Goal: Task Accomplishment & Management: Use online tool/utility

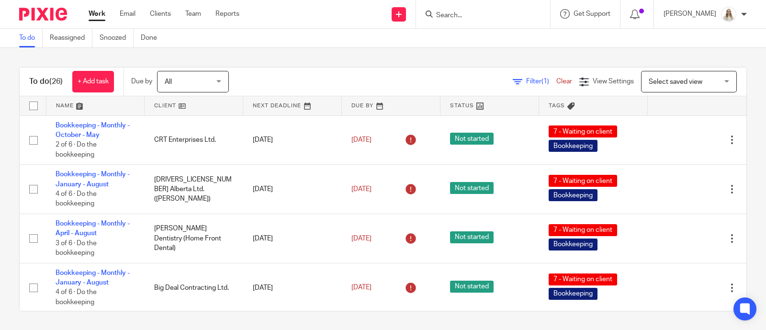
click at [81, 108] on link at bounding box center [95, 105] width 98 height 19
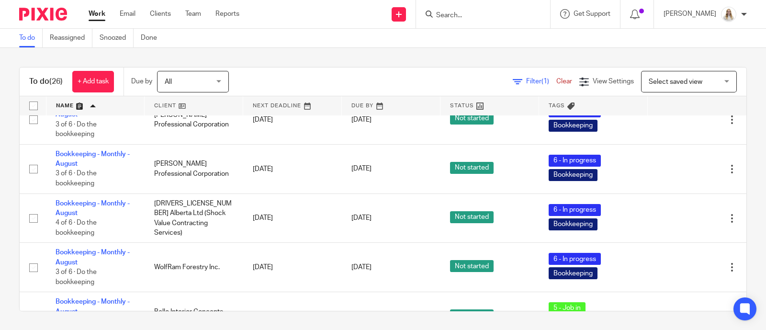
scroll to position [119, 0]
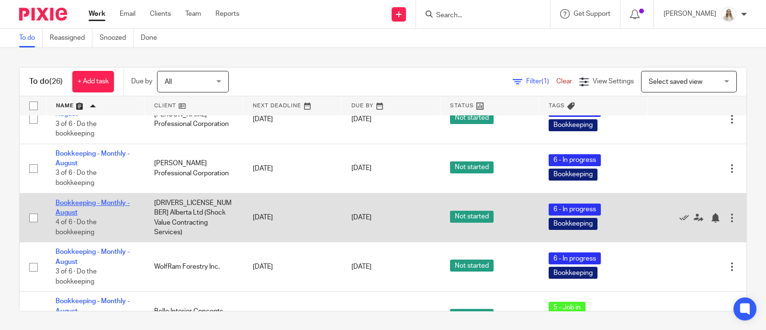
click at [69, 213] on link "Bookkeeping - Monthly - August" at bounding box center [93, 208] width 74 height 16
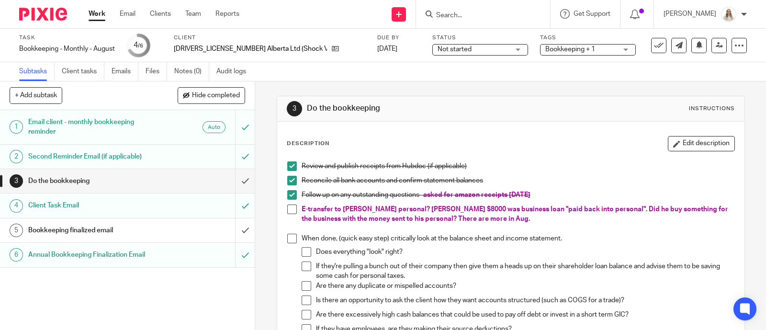
click at [542, 89] on div "3 Do the bookkeeping Instructions Description Edit description Review and publi…" at bounding box center [511, 317] width 468 height 472
